Goal: Transaction & Acquisition: Purchase product/service

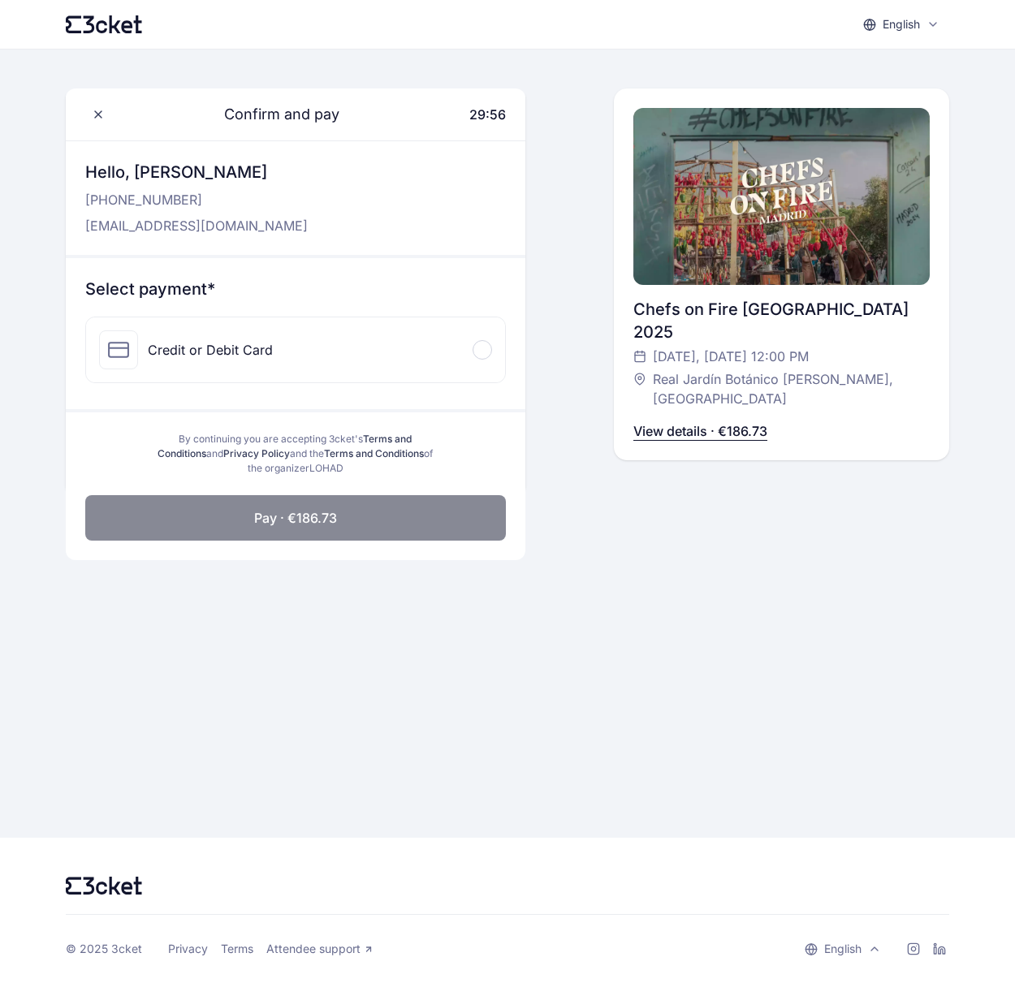
click at [480, 352] on span at bounding box center [482, 349] width 5 height 5
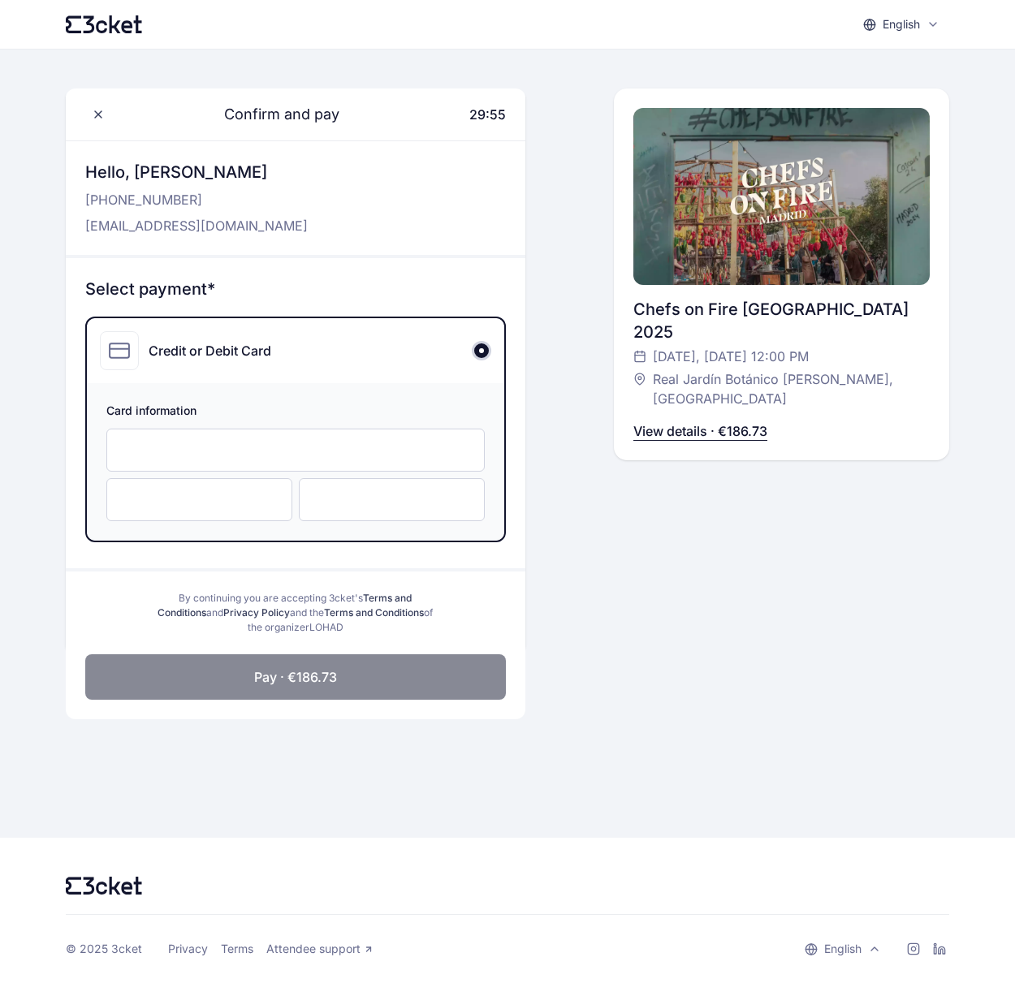
drag, startPoint x: 262, startPoint y: 526, endPoint x: 263, endPoint y: 546, distance: 19.5
click at [262, 422] on span "Card information" at bounding box center [295, 412] width 378 height 19
click at [263, 472] on div at bounding box center [295, 450] width 378 height 43
click at [246, 472] on div at bounding box center [295, 450] width 378 height 43
click at [247, 472] on div at bounding box center [295, 450] width 378 height 43
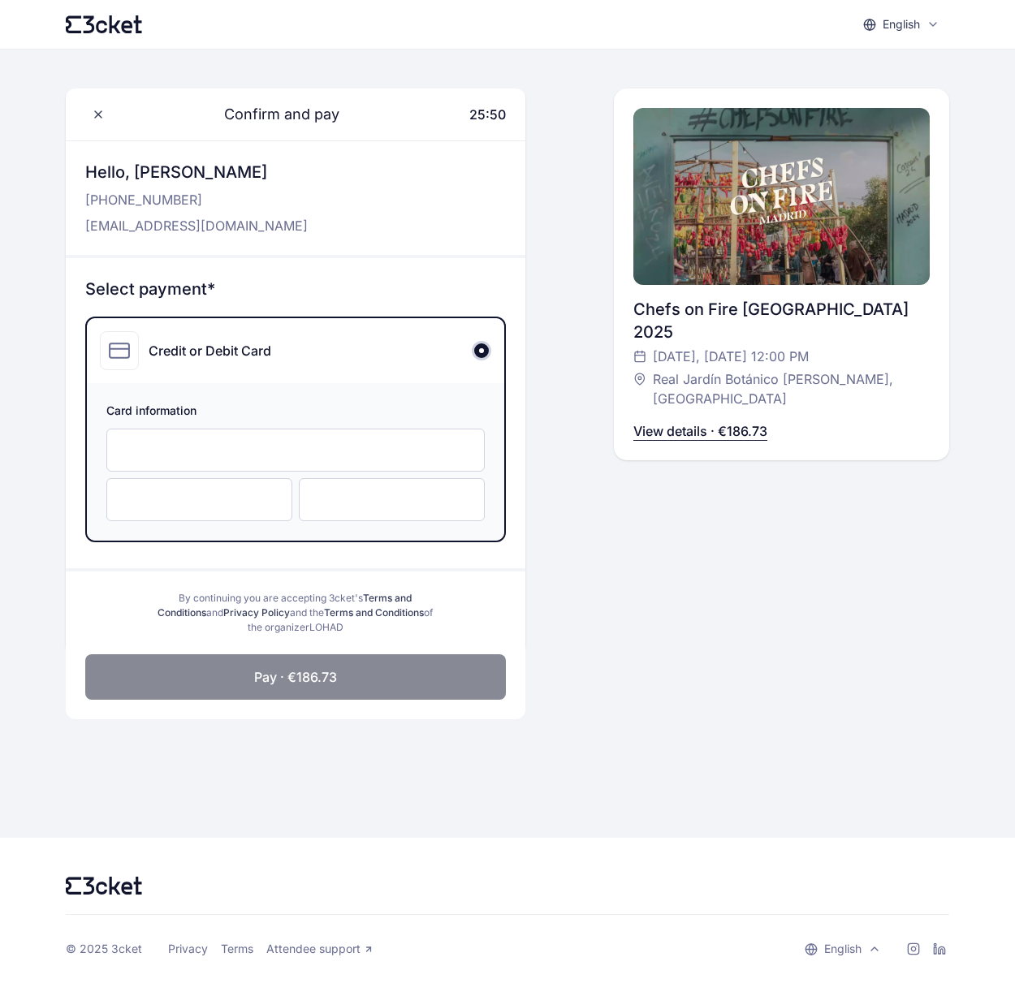
click at [231, 458] on iframe at bounding box center [295, 449] width 344 height 15
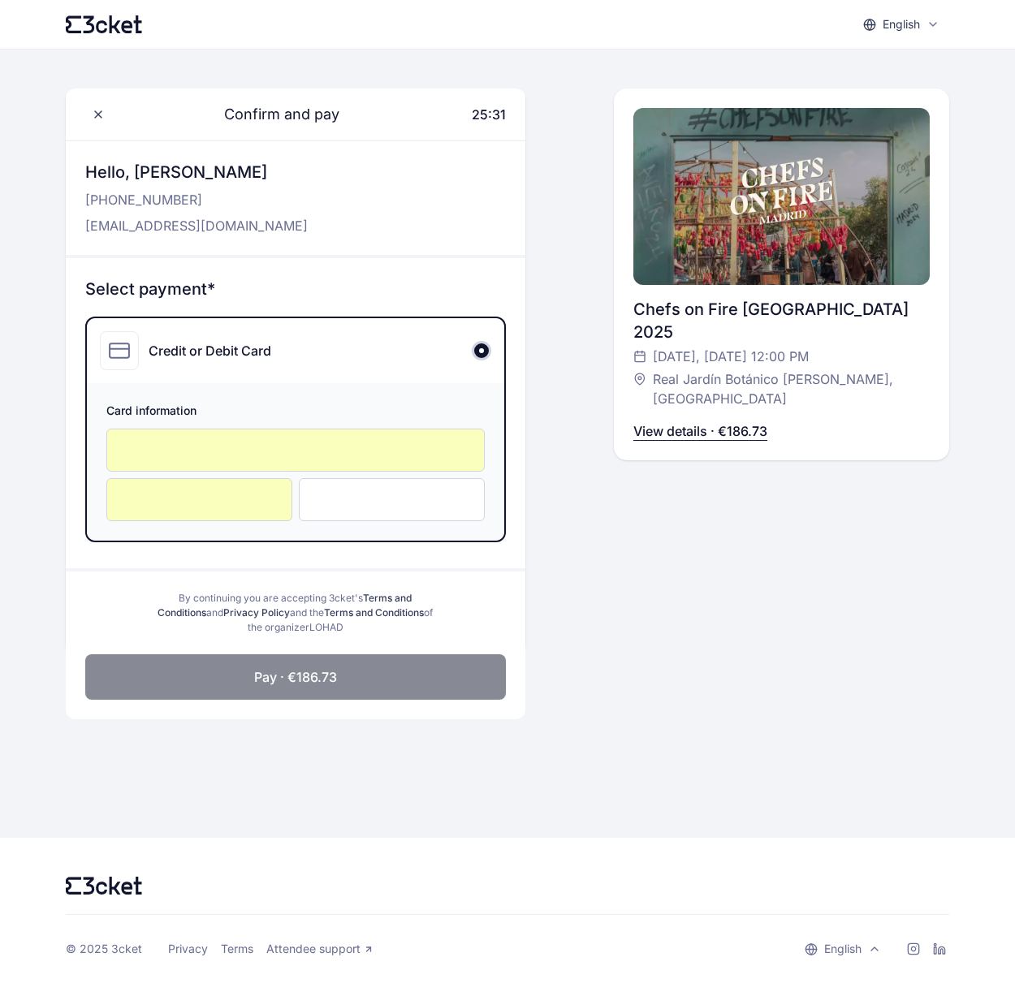
click at [330, 687] on span "Pay · €186.73" at bounding box center [295, 676] width 83 height 19
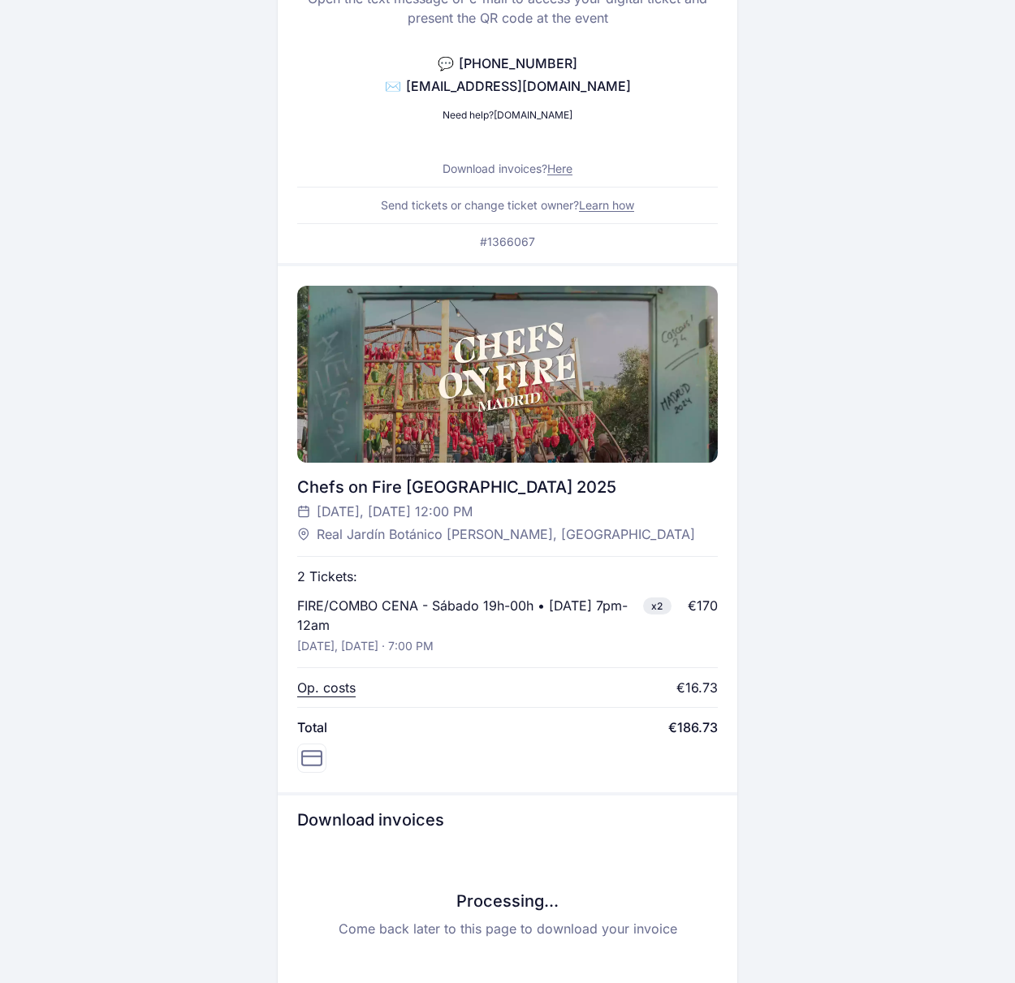
scroll to position [216, 0]
